Goal: Task Accomplishment & Management: Manage account settings

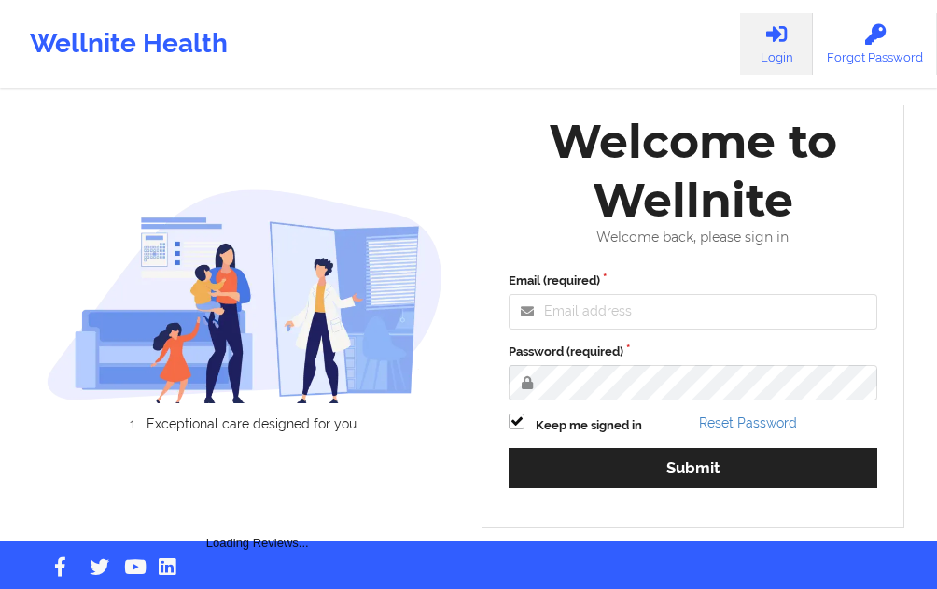
click at [588, 230] on div "Welcome to Wellnite" at bounding box center [693, 171] width 395 height 118
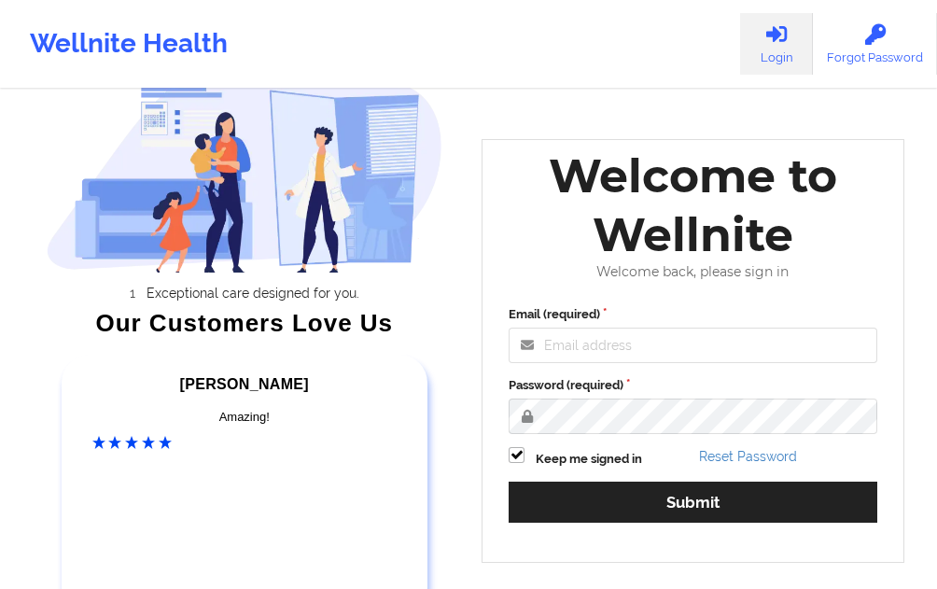
scroll to position [93, 0]
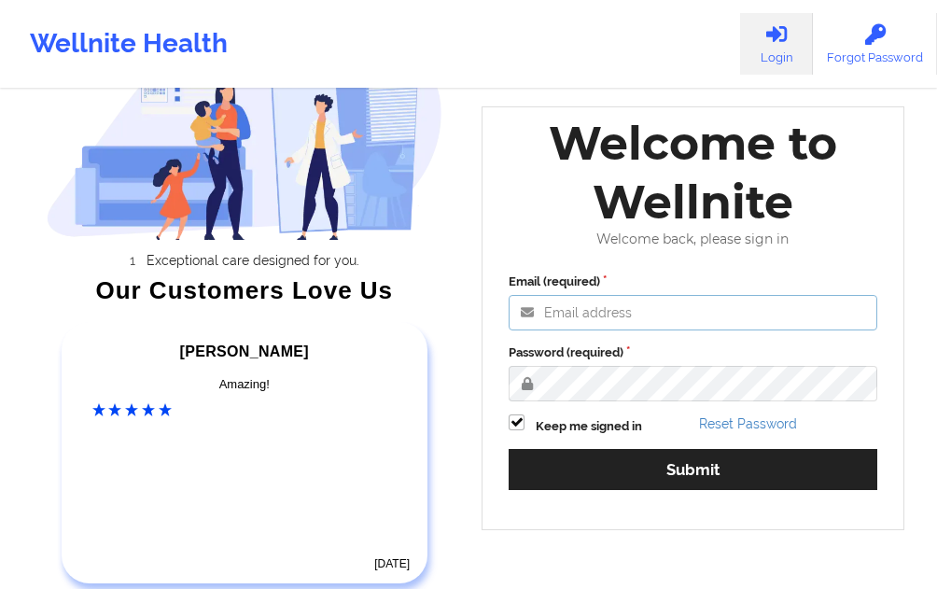
click at [577, 323] on input "Email (required)" at bounding box center [693, 312] width 369 height 35
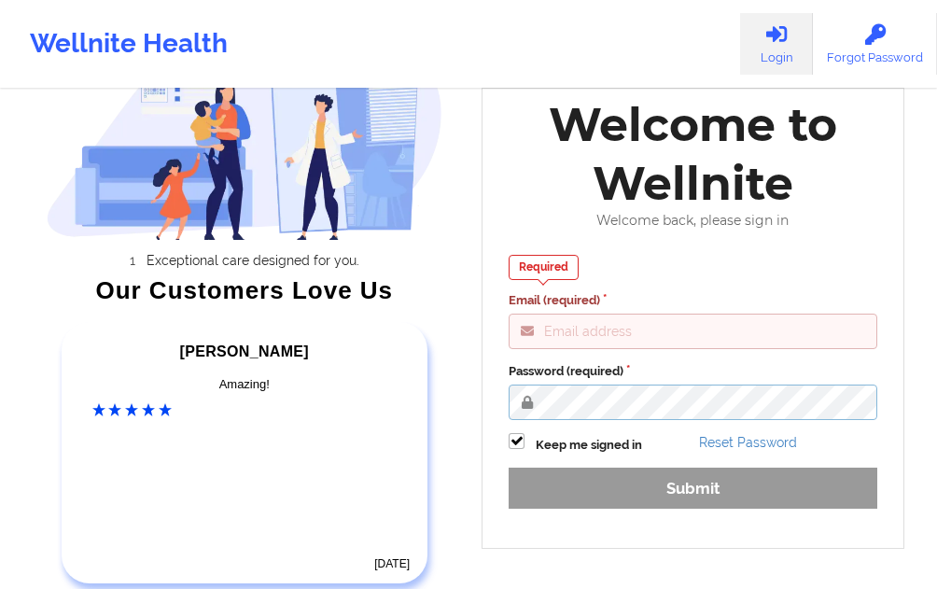
click at [451, 396] on div "Exceptional care designed for you. Our Customers Love Us [PERSON_NAME] C Amazin…" at bounding box center [469, 272] width 897 height 731
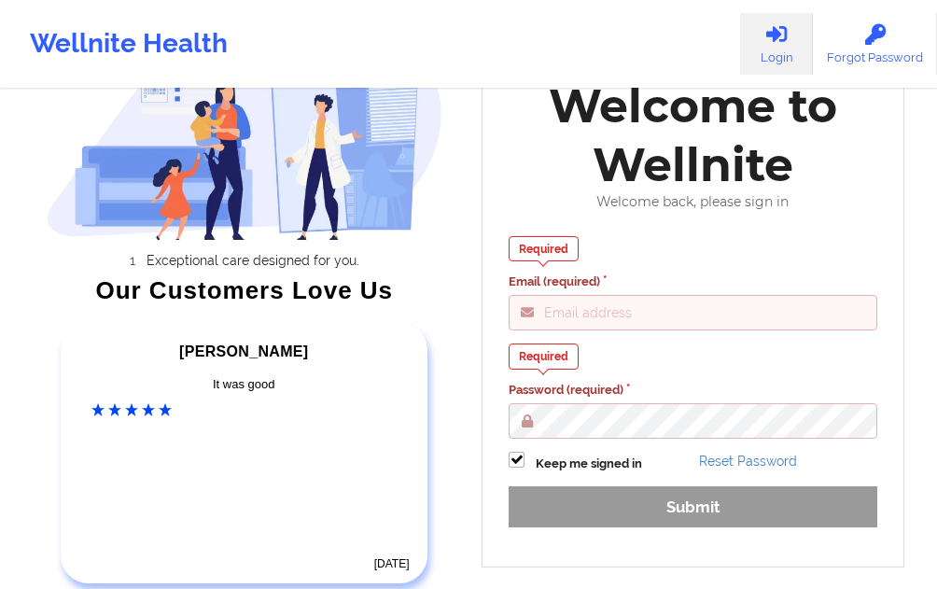
click at [543, 341] on div "Required Email (required) Required Password (required) Keep me signed in Reset …" at bounding box center [693, 388] width 395 height 330
click at [553, 322] on input "Email (required)" at bounding box center [693, 312] width 369 height 35
paste input "[EMAIL_ADDRESS][DOMAIN_NAME]"
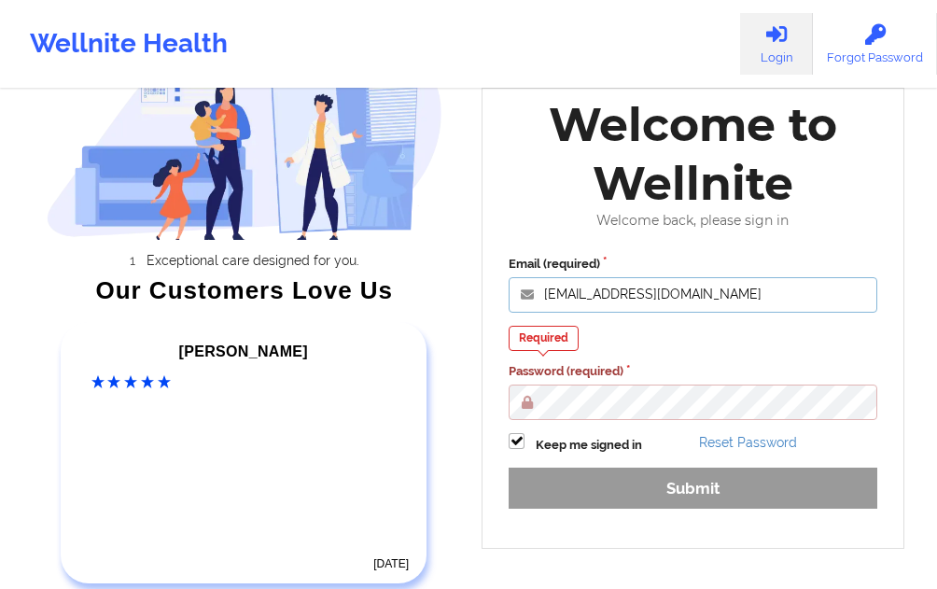
type input "[EMAIL_ADDRESS][DOMAIN_NAME]"
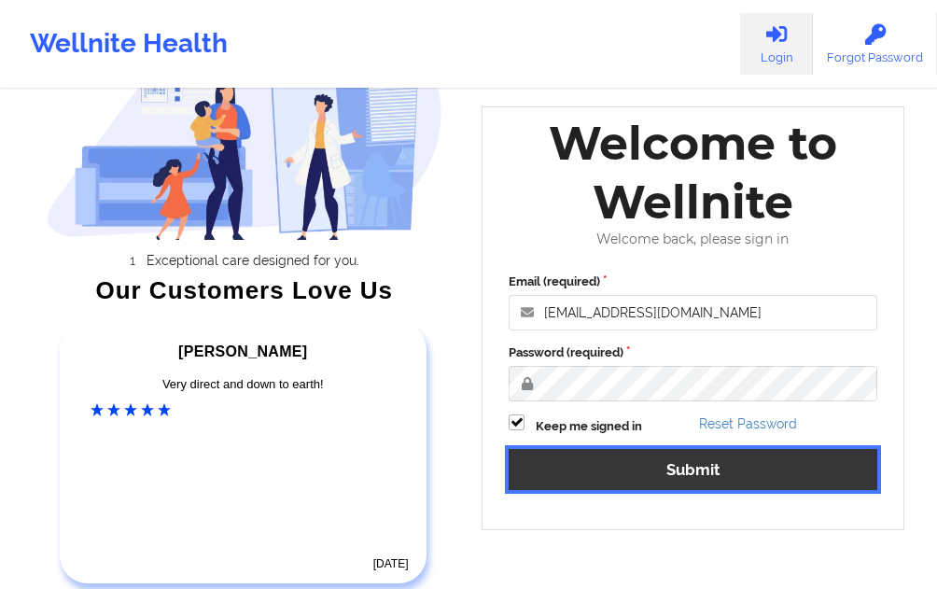
click at [583, 467] on button "Submit" at bounding box center [693, 469] width 369 height 40
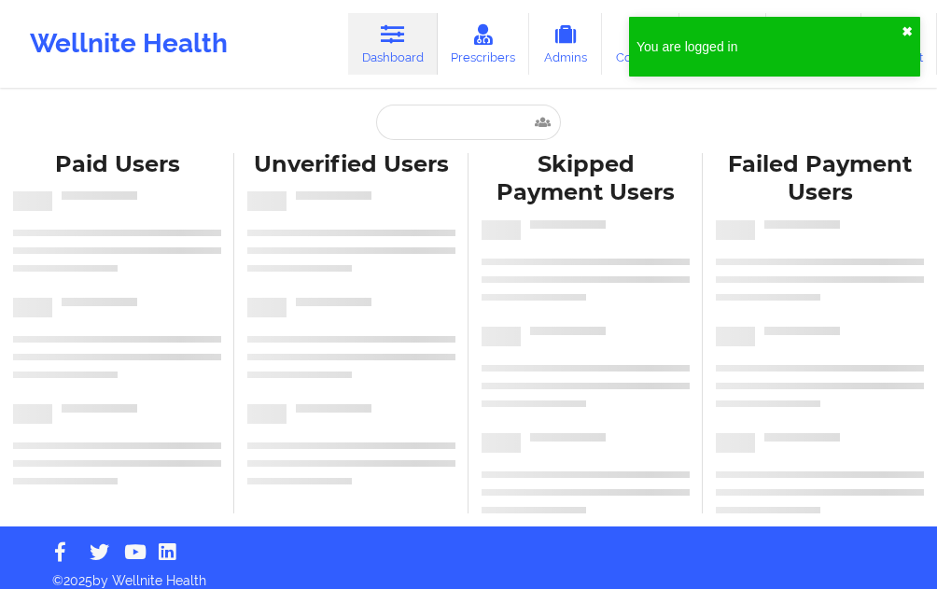
click at [910, 27] on button "✖︎" at bounding box center [907, 31] width 11 height 15
